Goal: Check status

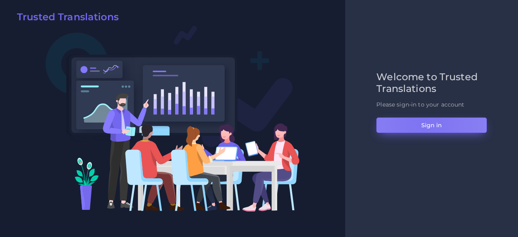
click at [424, 123] on button "Sign in" at bounding box center [431, 124] width 110 height 15
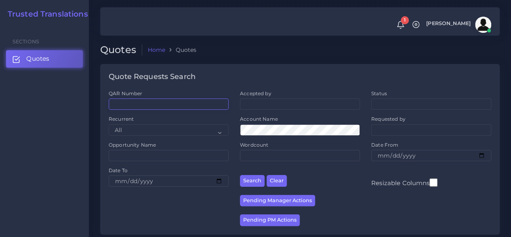
click at [150, 108] on input "QAR Number" at bounding box center [169, 103] width 120 height 11
paste input "QAR125051"
type input "QAR125051"
click at [240, 175] on button "Search" at bounding box center [252, 181] width 25 height 12
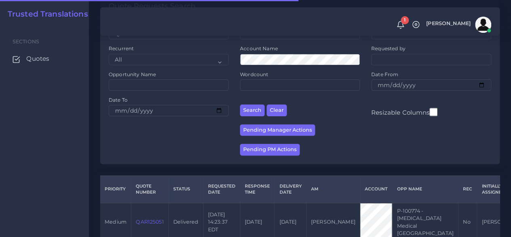
scroll to position [118, 0]
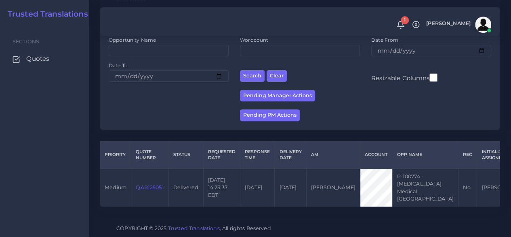
click at [156, 184] on link "QAR125051" at bounding box center [150, 187] width 28 height 6
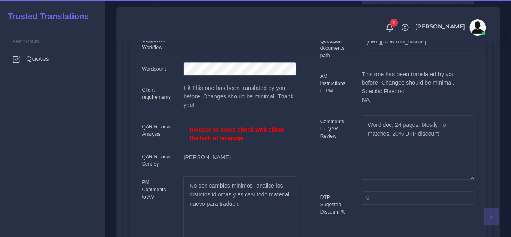
scroll to position [283, 0]
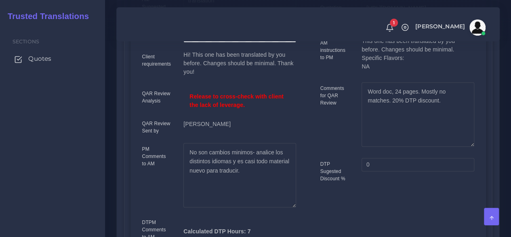
click at [53, 62] on link "Quotes" at bounding box center [52, 58] width 93 height 17
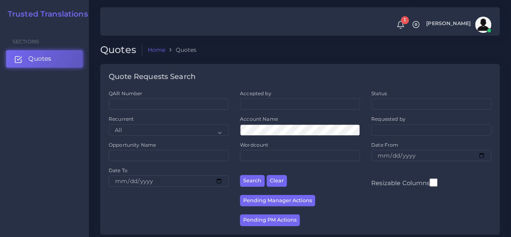
click at [55, 67] on link "Quotes" at bounding box center [44, 58] width 77 height 17
